Goal: Find specific page/section: Find specific page/section

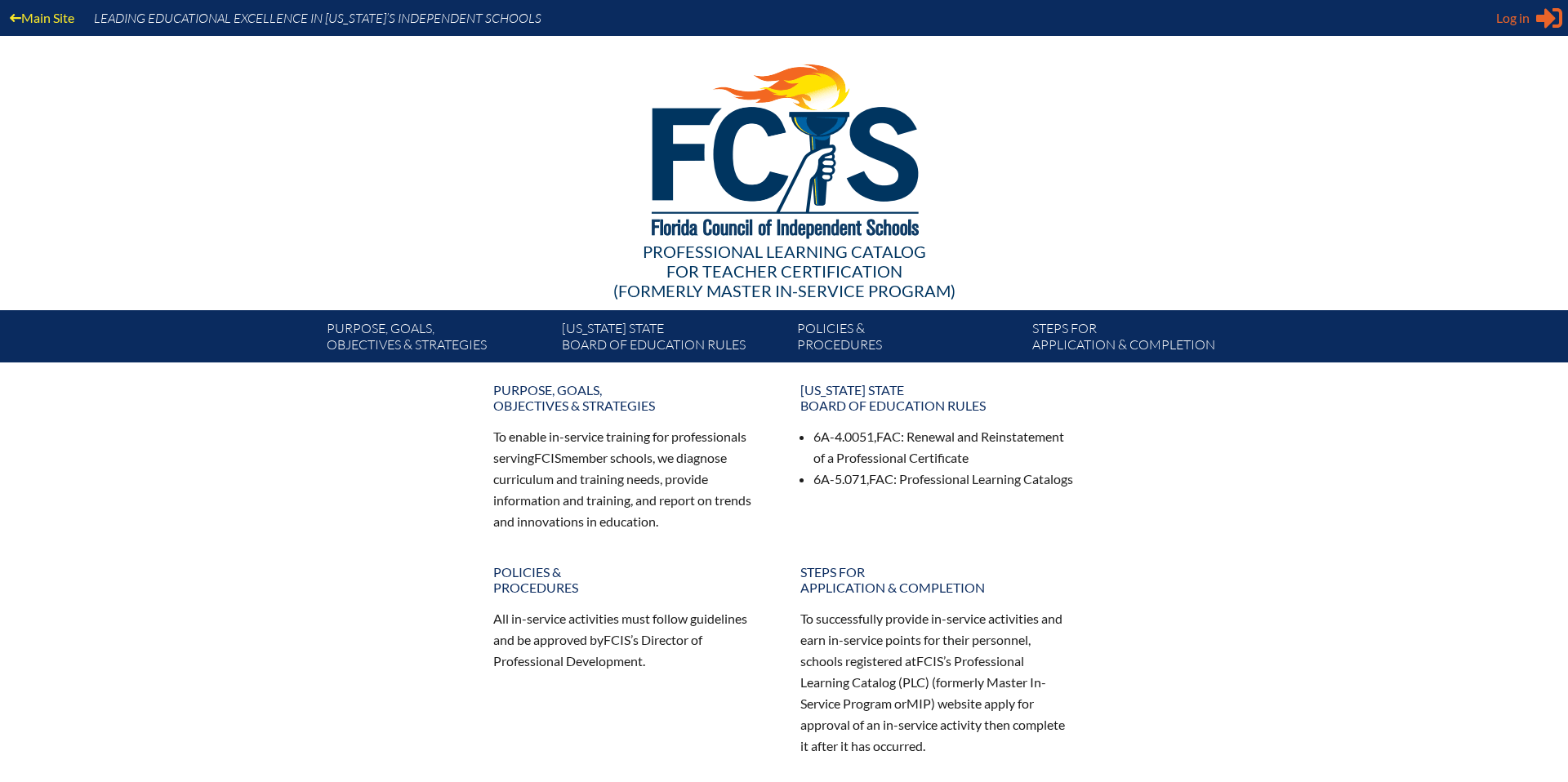
type input "[PERSON_NAME][EMAIL_ADDRESS][PERSON_NAME][PERSON_NAME][DOMAIN_NAME]"
click at [1502, 21] on span "Log in" at bounding box center [1512, 18] width 33 height 20
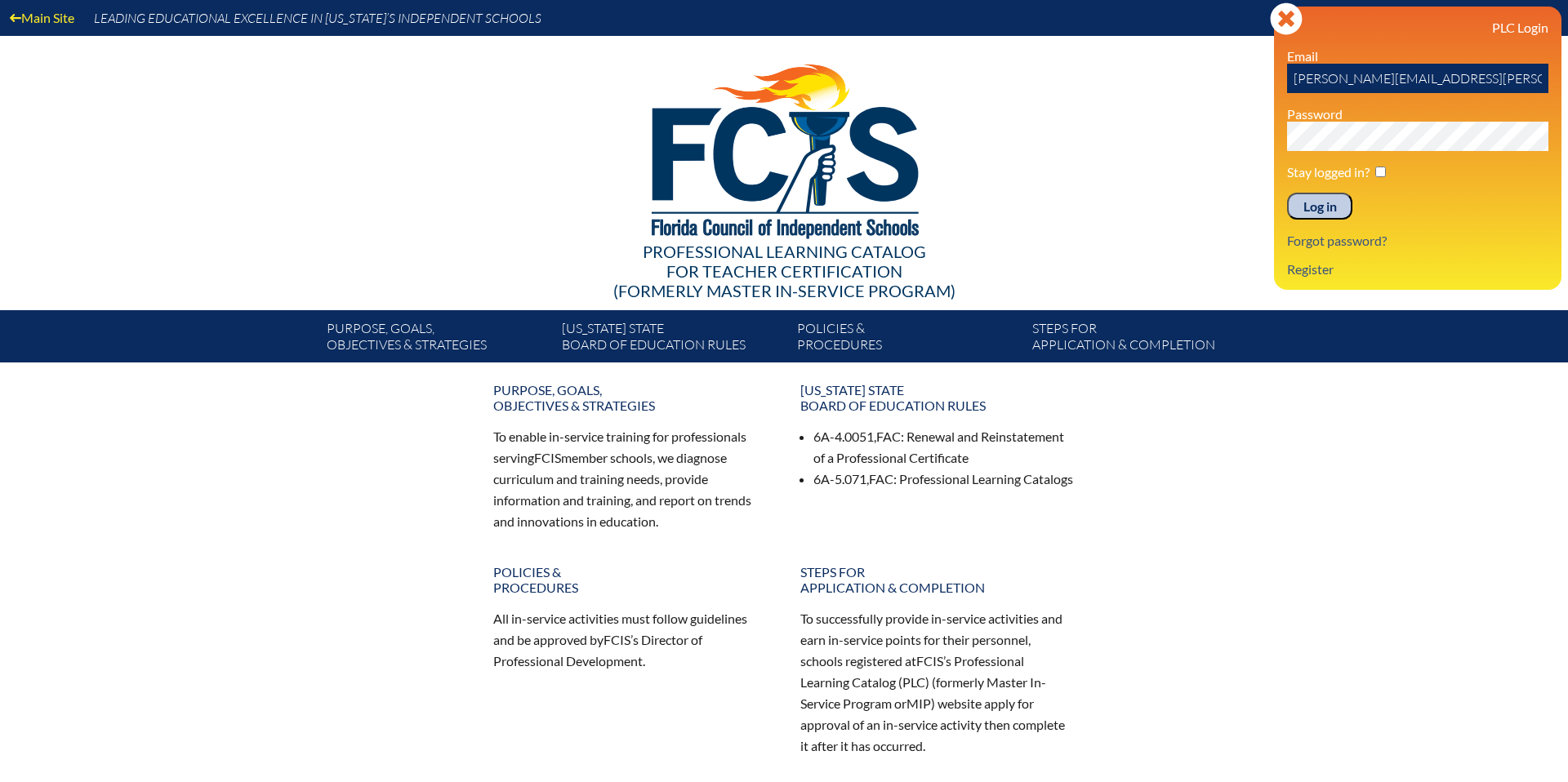
click at [1306, 216] on input "Log in" at bounding box center [1319, 206] width 65 height 28
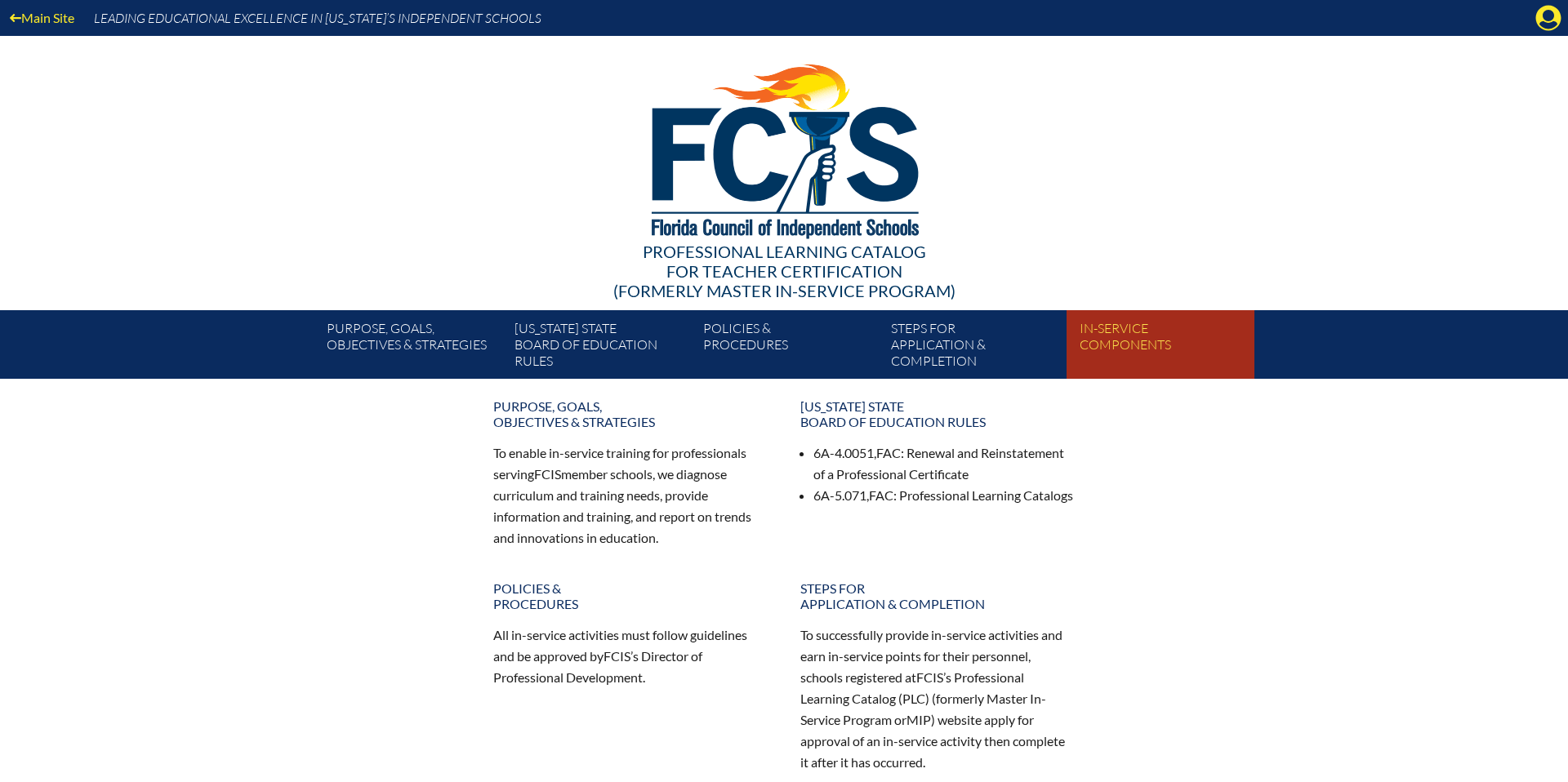
click at [1133, 324] on link "In-service components" at bounding box center [1167, 348] width 188 height 62
